Goal: Task Accomplishment & Management: Manage account settings

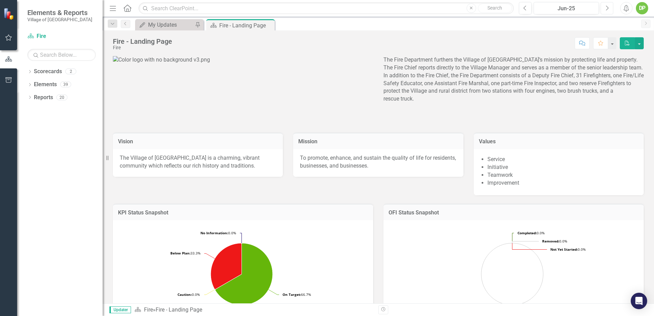
click at [606, 8] on icon "Next" at bounding box center [607, 8] width 4 height 6
click at [176, 25] on div "My Updates" at bounding box center [170, 25] width 45 height 9
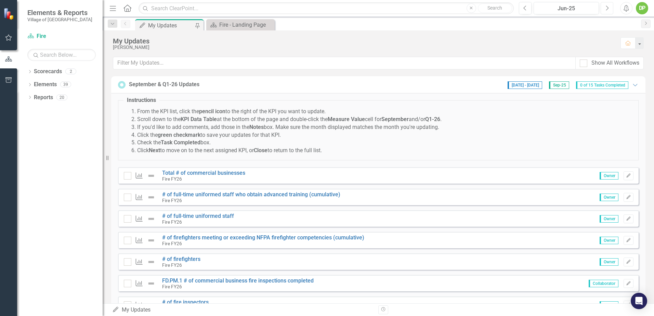
click at [607, 8] on icon "Next" at bounding box center [607, 8] width 4 height 6
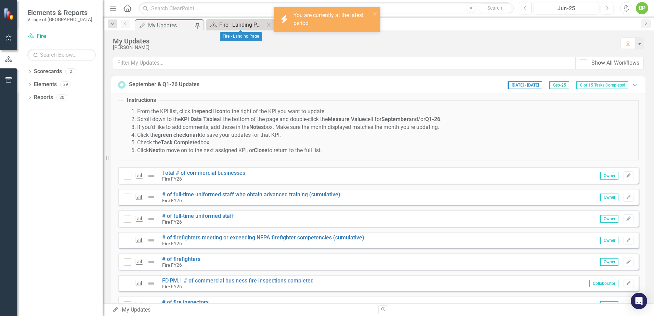
click at [237, 24] on div "Fire - Landing Page" at bounding box center [241, 25] width 45 height 9
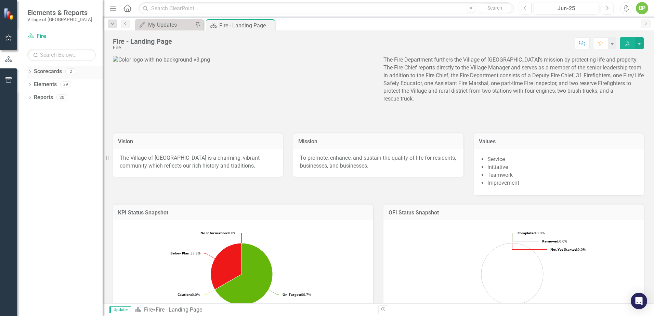
click at [42, 73] on link "Scorecards" at bounding box center [48, 72] width 28 height 8
click at [29, 70] on div "Dropdown" at bounding box center [29, 72] width 5 height 6
click at [45, 96] on link "Fire FY26" at bounding box center [70, 98] width 65 height 8
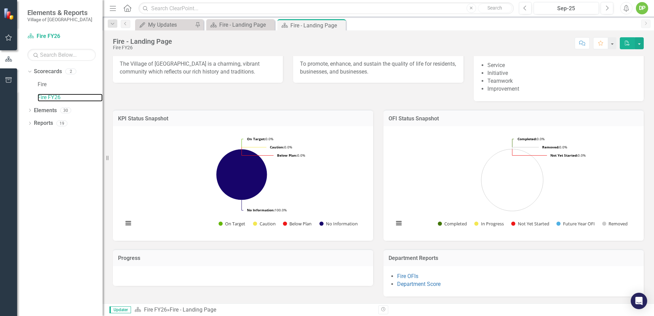
scroll to position [147, 0]
click at [405, 276] on link "Fire OFIs" at bounding box center [407, 276] width 21 height 6
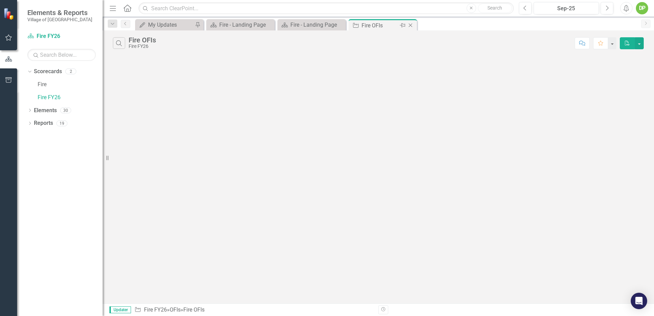
click at [413, 24] on icon "Close" at bounding box center [410, 25] width 7 height 5
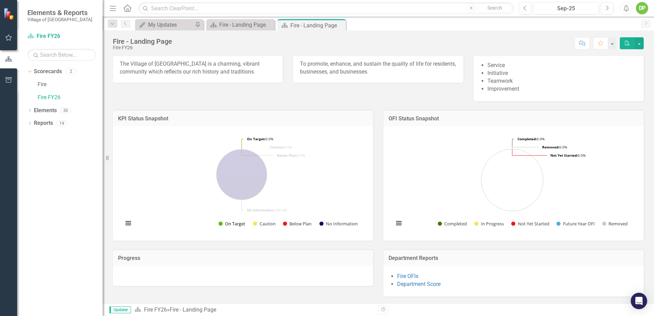
scroll to position [147, 0]
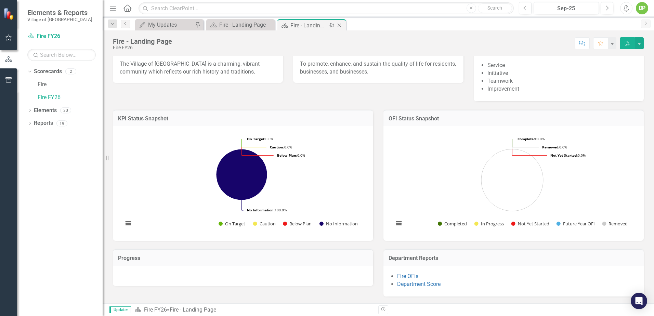
click at [339, 25] on icon at bounding box center [339, 26] width 4 height 4
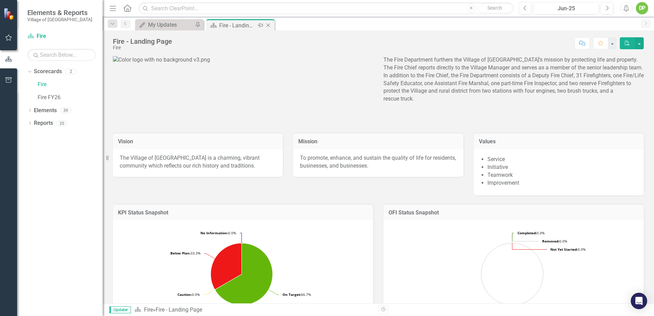
click at [269, 24] on icon at bounding box center [268, 26] width 4 height 4
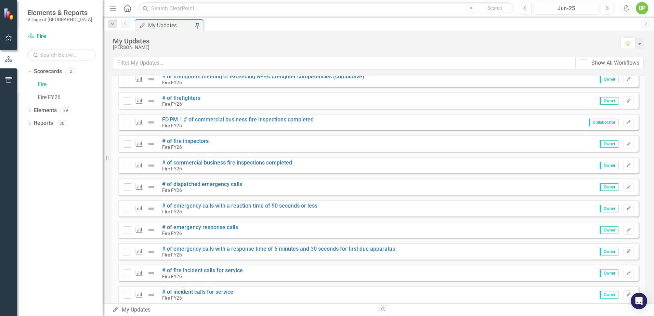
scroll to position [171, 0]
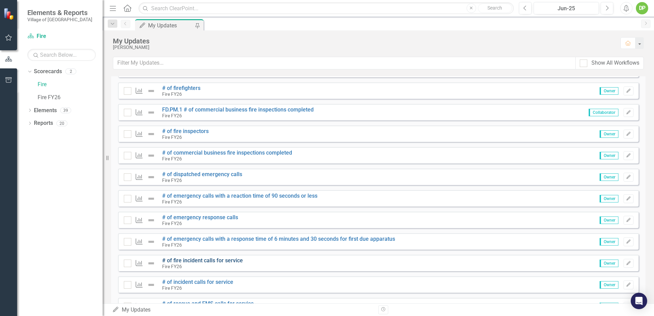
click at [200, 260] on link "# of fire incident calls for service" at bounding box center [202, 260] width 81 height 6
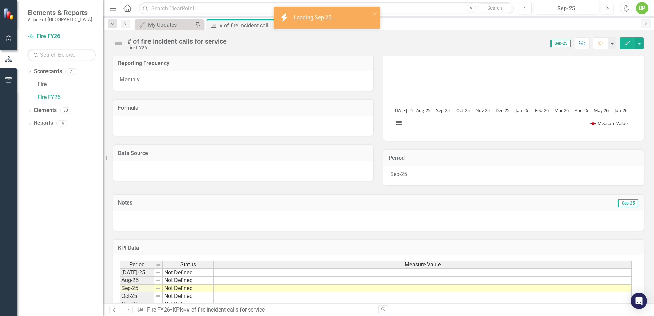
scroll to position [124, 0]
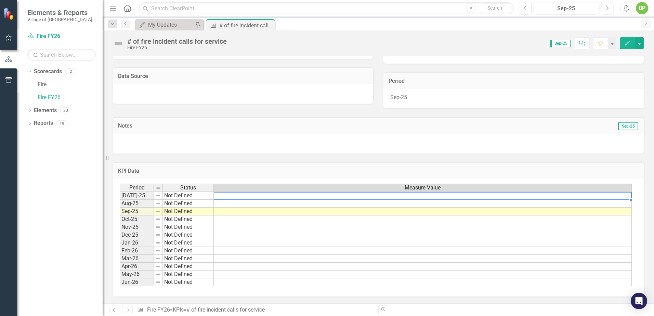
click at [226, 196] on td at bounding box center [423, 195] width 418 height 8
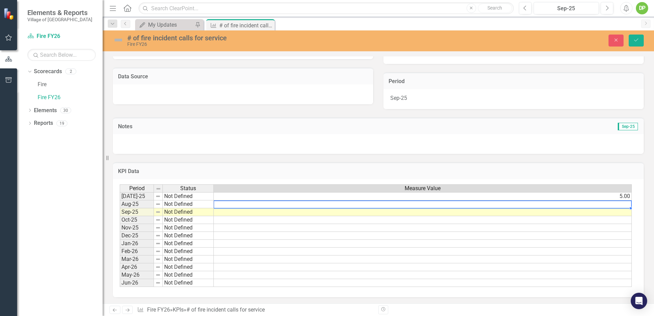
click at [344, 206] on td at bounding box center [423, 204] width 418 height 8
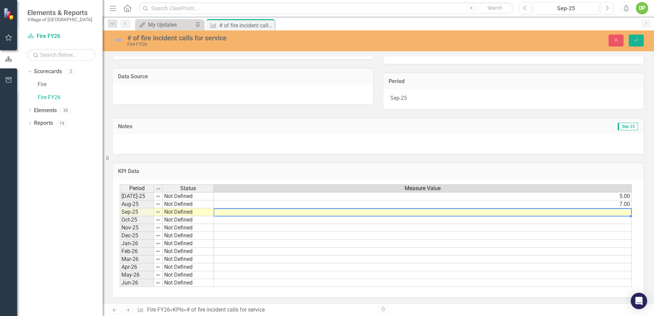
click at [600, 212] on td at bounding box center [423, 212] width 418 height 8
type textarea "6"
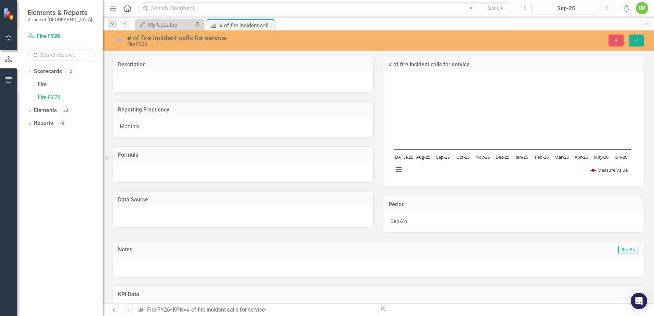
scroll to position [0, 0]
click at [637, 38] on icon "Save" at bounding box center [636, 40] width 6 height 5
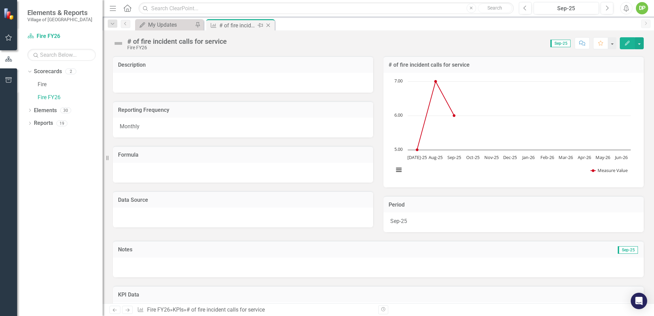
click at [270, 26] on icon "Close" at bounding box center [268, 25] width 7 height 5
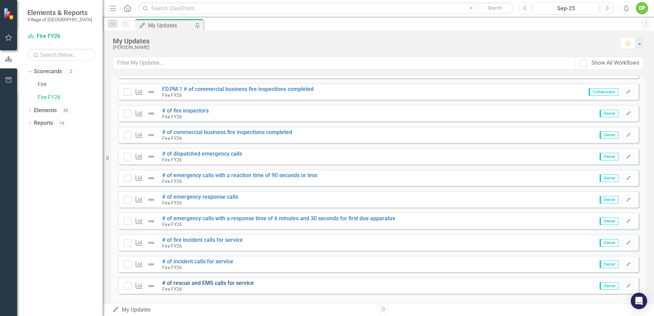
scroll to position [202, 0]
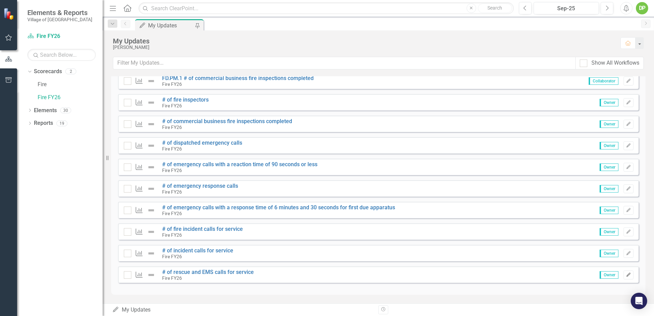
click at [626, 273] on icon "Edit" at bounding box center [628, 275] width 5 height 4
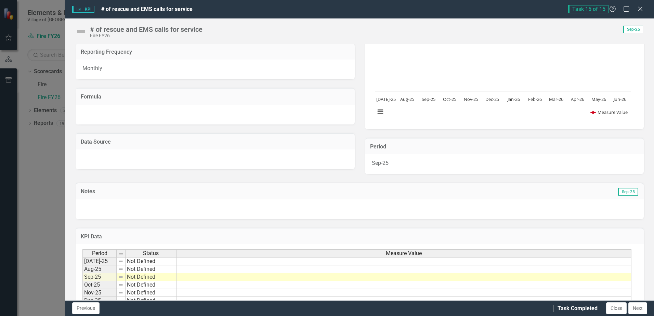
scroll to position [115, 0]
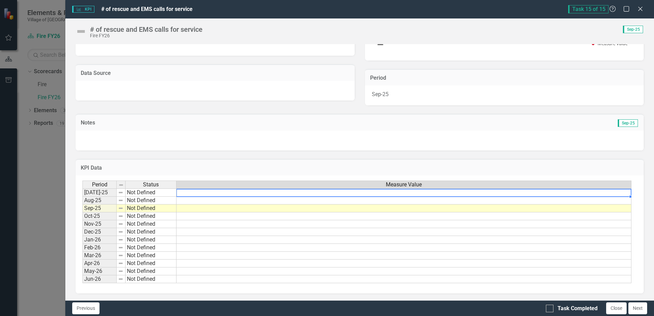
click at [589, 195] on td at bounding box center [403, 192] width 455 height 8
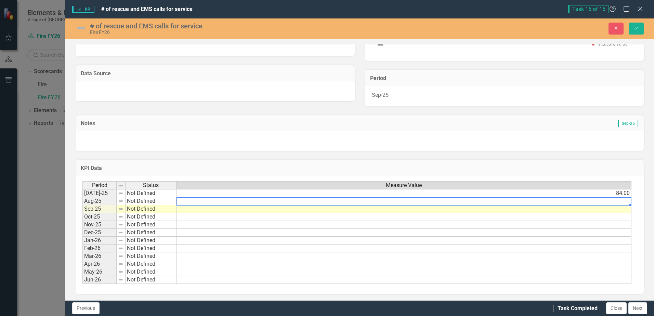
click at [601, 203] on td at bounding box center [403, 201] width 455 height 8
click at [82, 204] on div "Period Status Measure Value [DATE]-25 Not Defined 84.00 Aug-25 Not Defined 77.0…" at bounding box center [82, 232] width 0 height 103
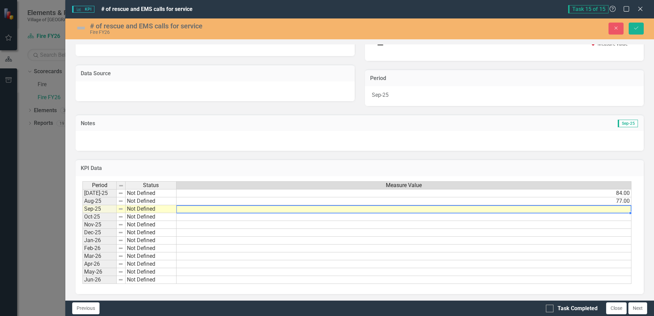
click at [592, 207] on td at bounding box center [403, 209] width 455 height 8
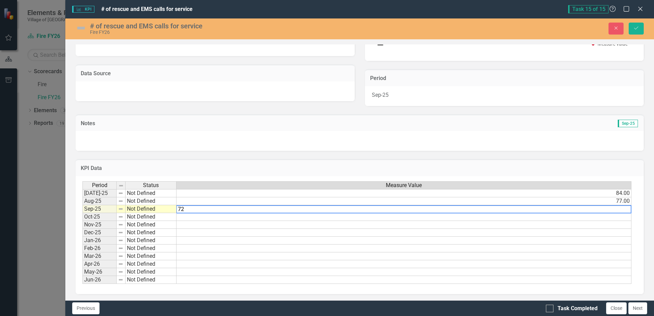
type textarea "72"
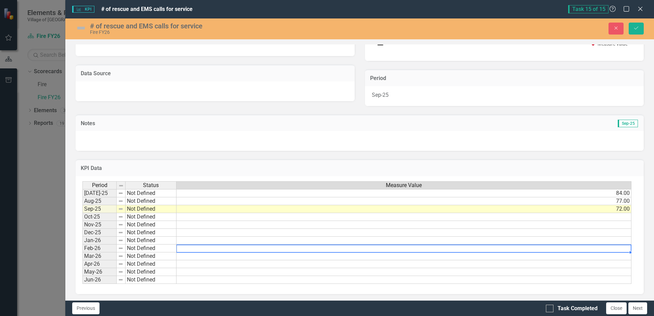
click at [598, 250] on td at bounding box center [403, 248] width 455 height 8
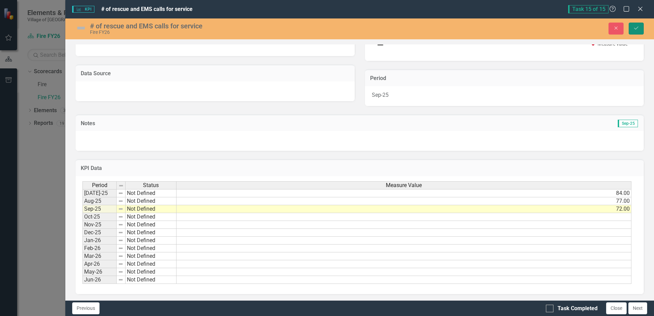
click at [638, 26] on icon "Save" at bounding box center [636, 28] width 6 height 5
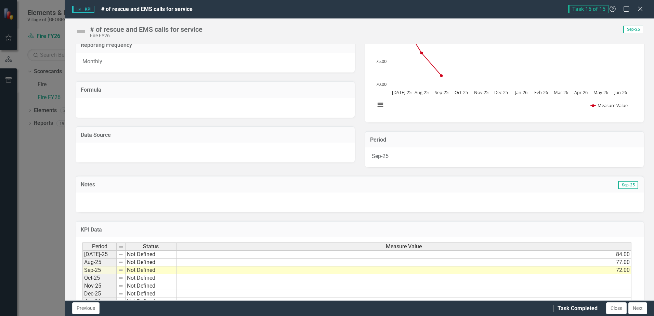
scroll to position [0, 0]
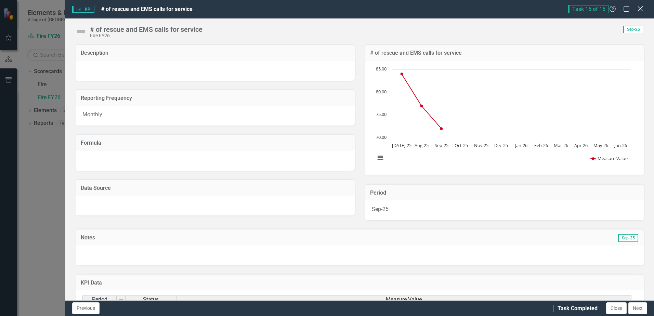
click at [640, 8] on icon "Close" at bounding box center [640, 8] width 9 height 6
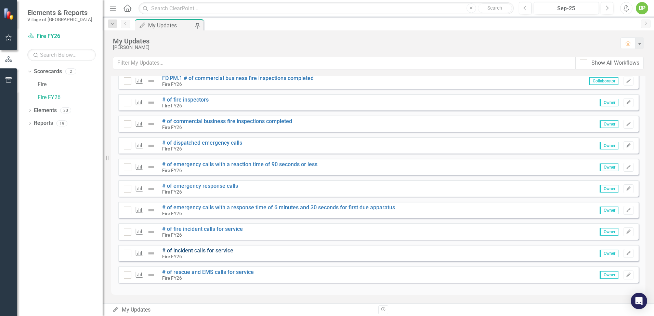
click at [184, 250] on link "# of incident calls for service" at bounding box center [197, 250] width 71 height 6
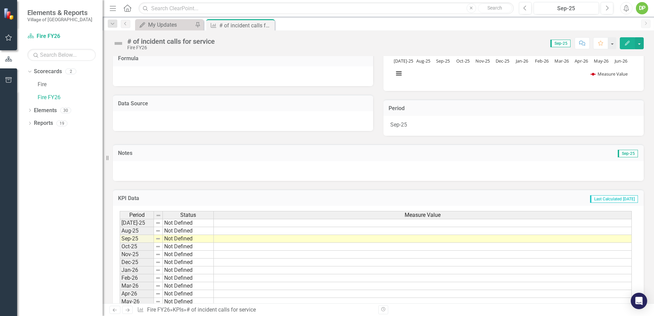
scroll to position [103, 0]
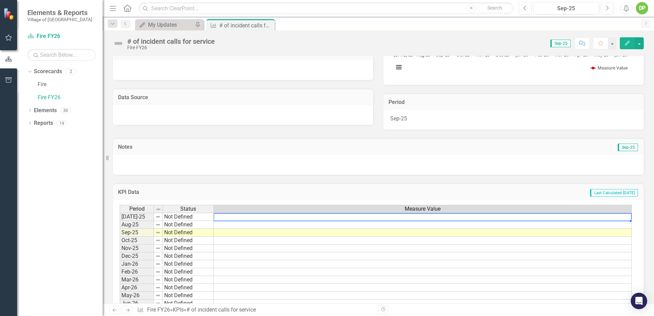
click at [621, 218] on td at bounding box center [423, 217] width 418 height 8
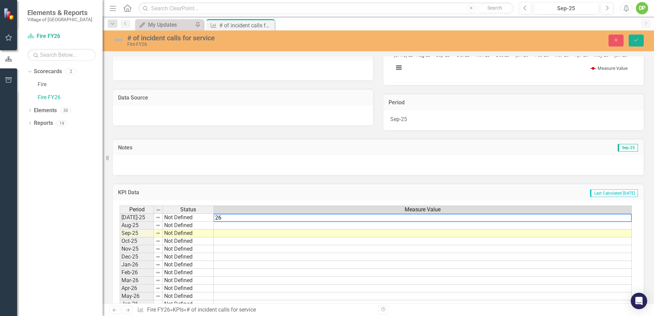
type textarea "265"
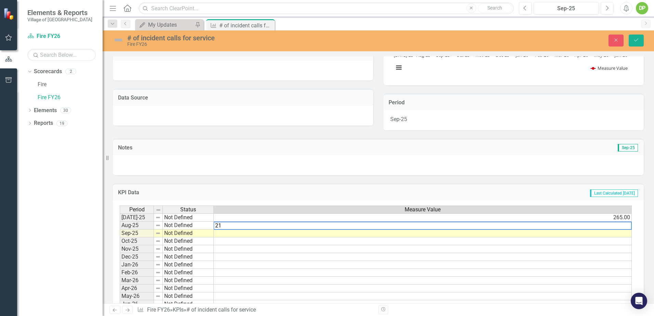
type textarea "218"
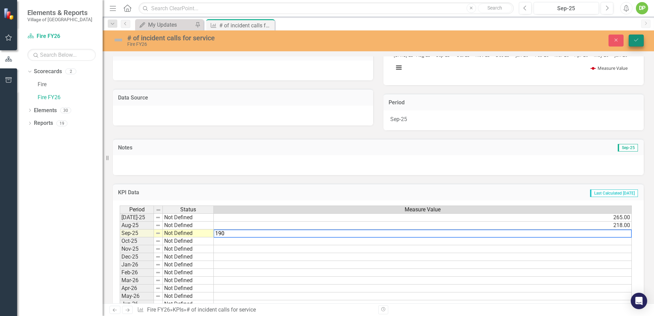
type textarea "190"
click at [637, 41] on icon "Save" at bounding box center [636, 40] width 6 height 5
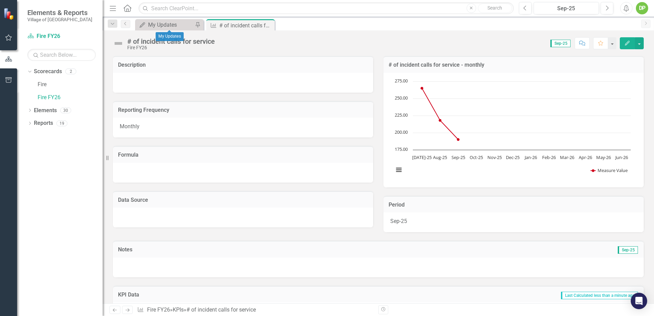
click at [168, 20] on div "My Updates My Updates Pin" at bounding box center [169, 24] width 68 height 11
click at [169, 26] on div "My Updates" at bounding box center [170, 25] width 45 height 9
